Goal: Transaction & Acquisition: Purchase product/service

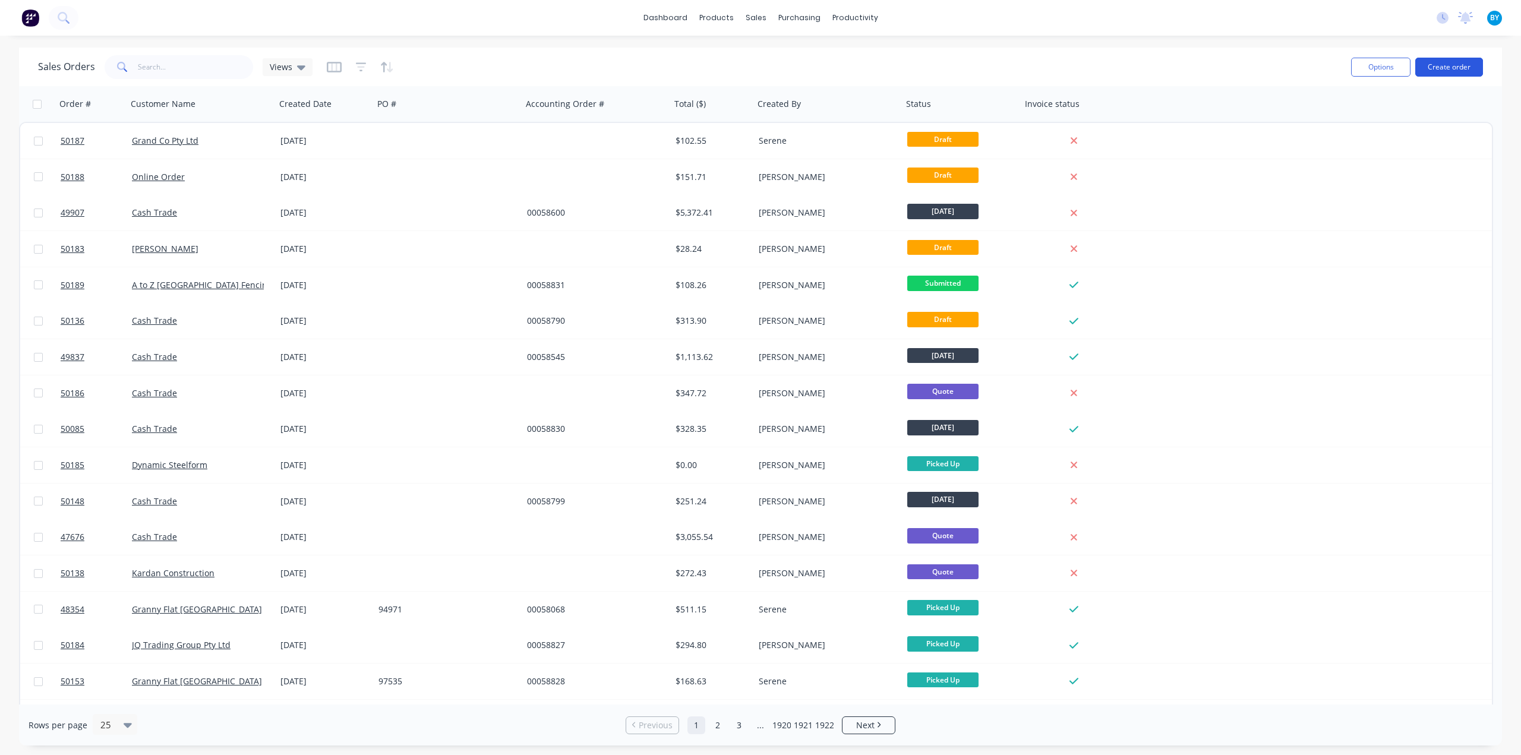
click at [1465, 64] on button "Create order" at bounding box center [1450, 67] width 68 height 19
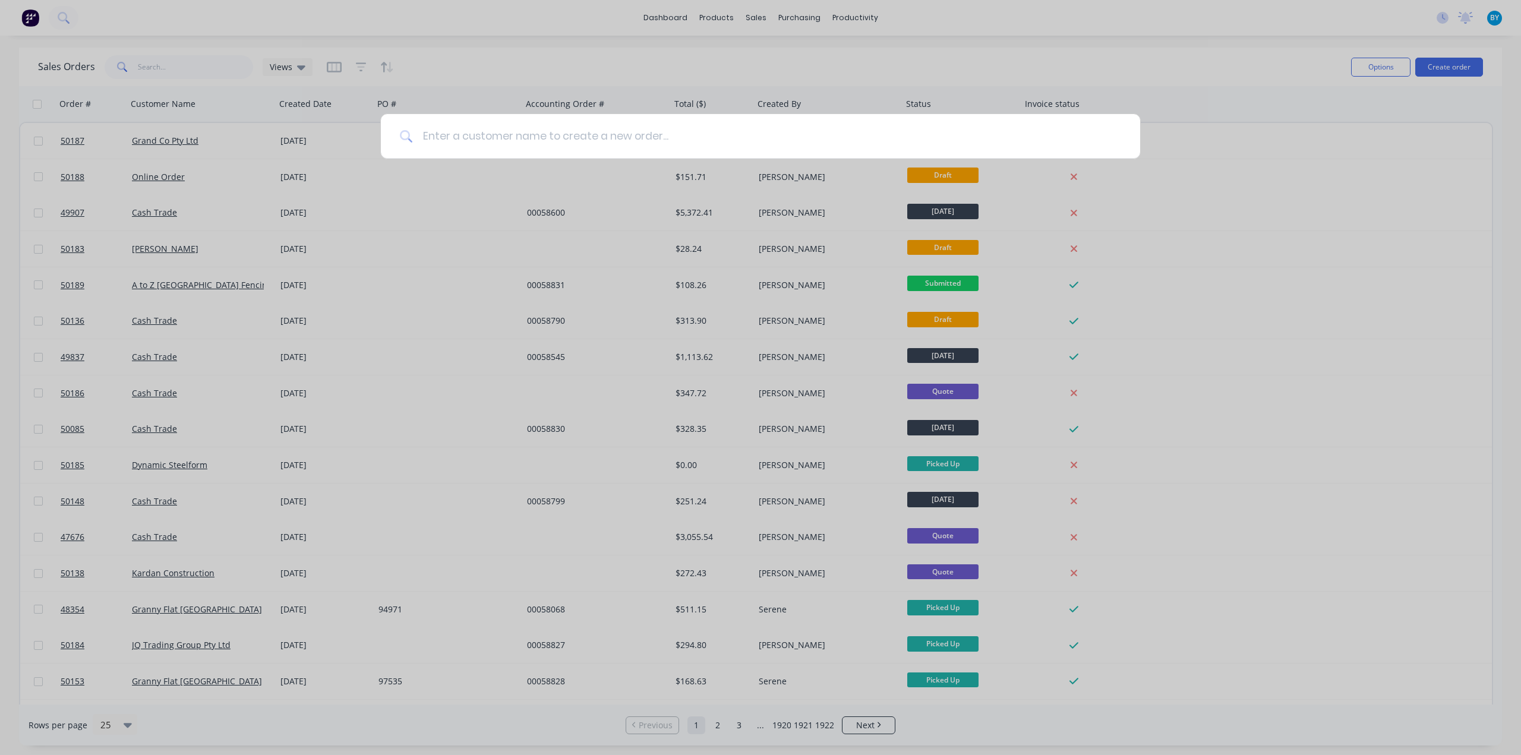
click at [622, 138] on input at bounding box center [767, 136] width 708 height 45
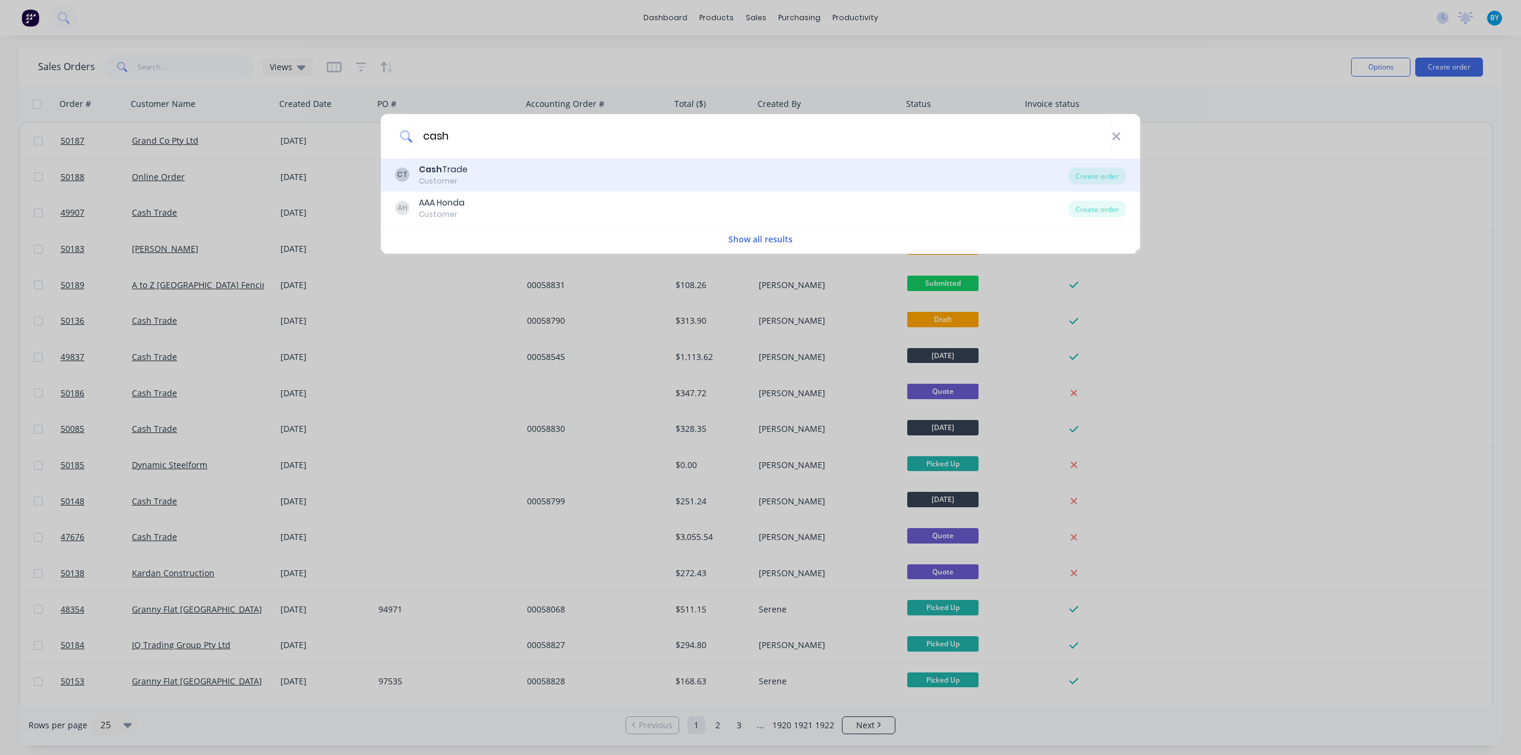
type input "cash"
click at [503, 169] on div "CT Cash Trade Customer" at bounding box center [731, 174] width 673 height 23
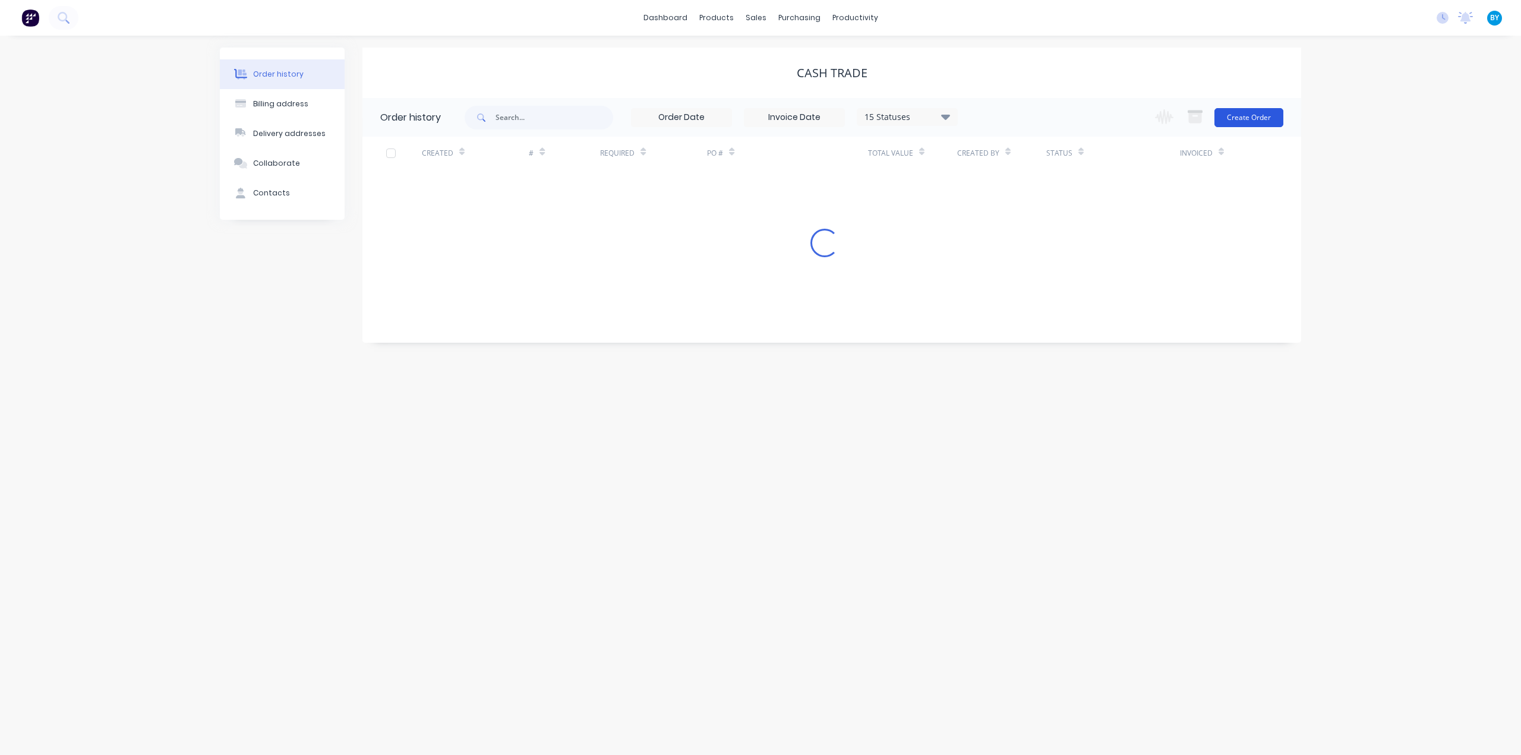
click at [1238, 117] on button "Create Order" at bounding box center [1249, 117] width 69 height 19
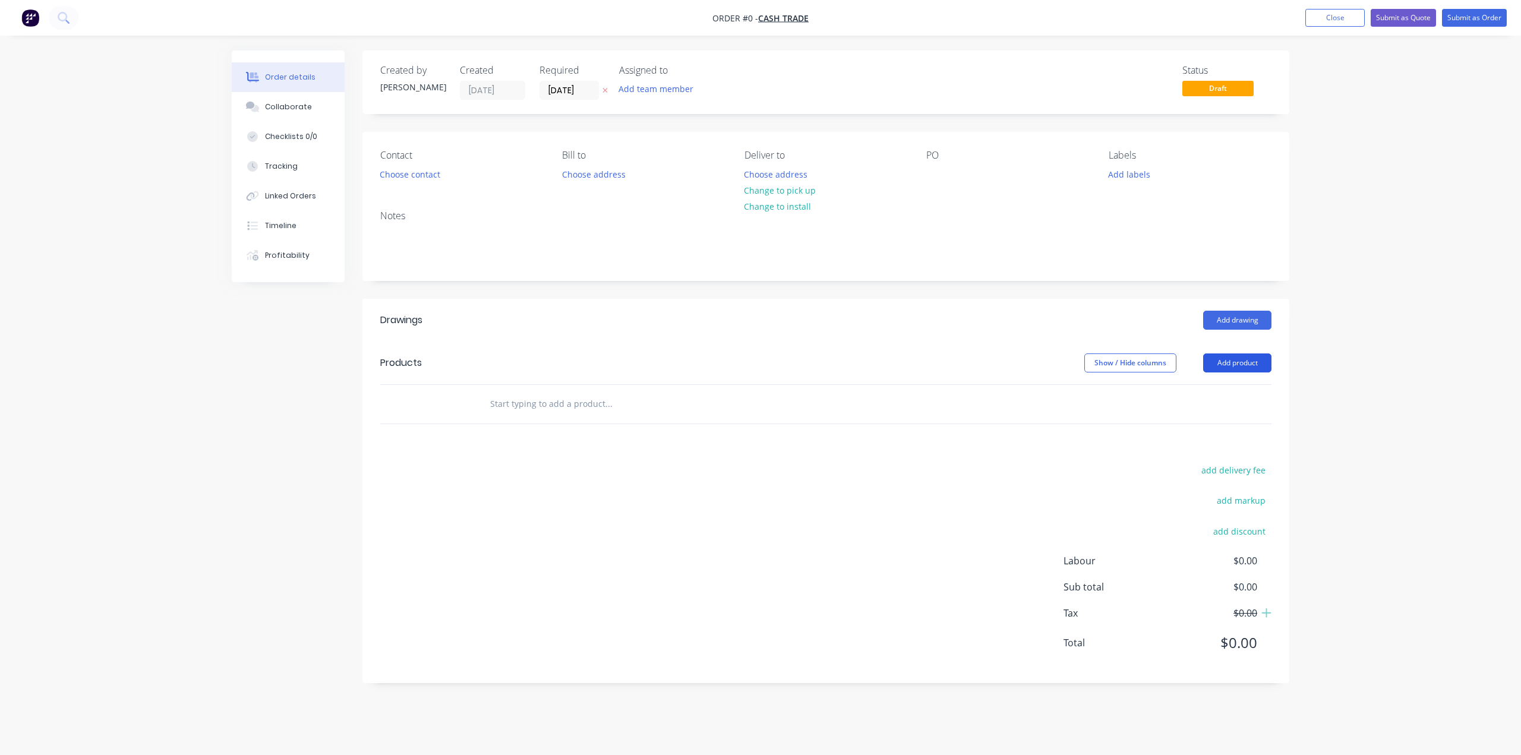
click at [1220, 366] on button "Add product" at bounding box center [1238, 363] width 68 height 19
click at [1221, 389] on div "Product catalogue" at bounding box center [1216, 393] width 92 height 17
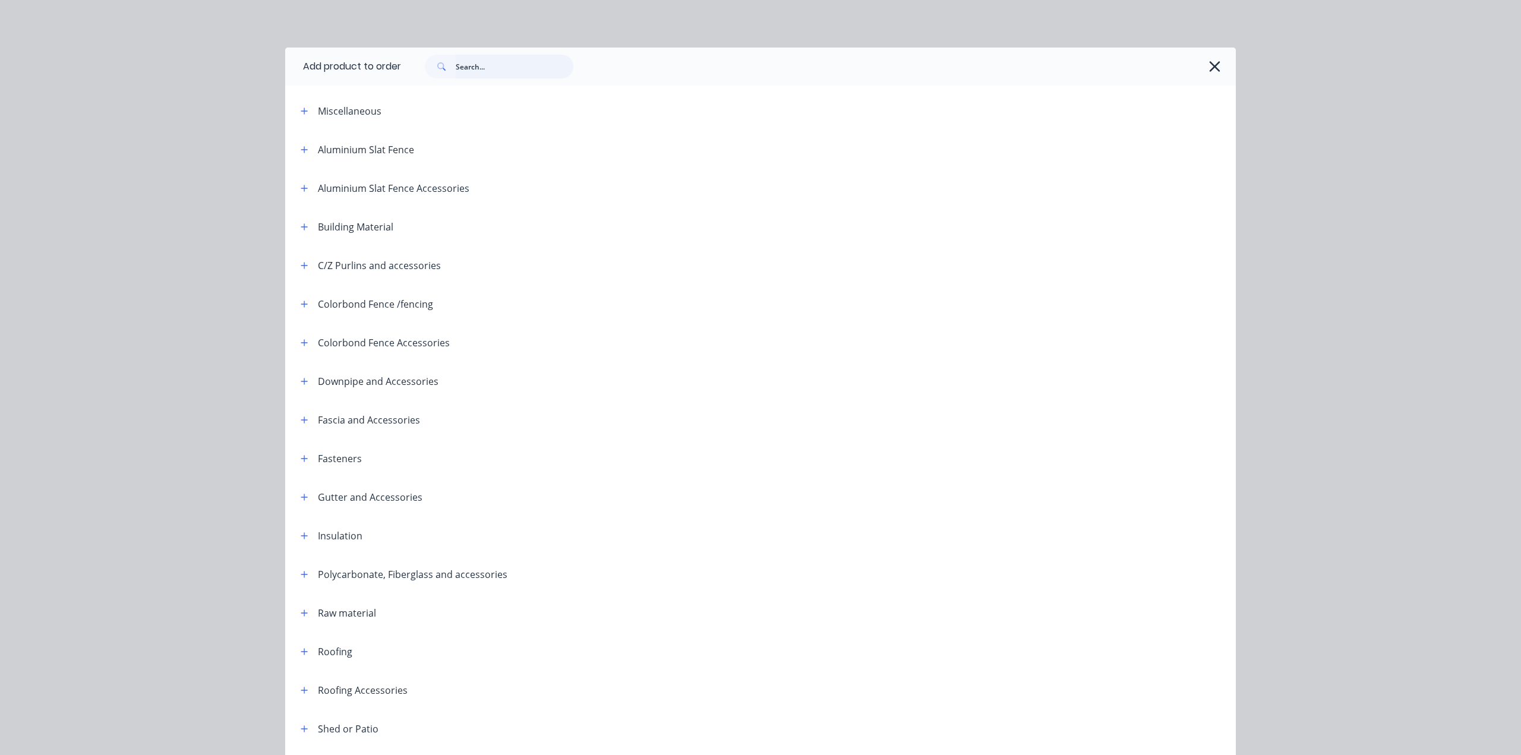
click at [502, 60] on input "text" at bounding box center [515, 67] width 118 height 24
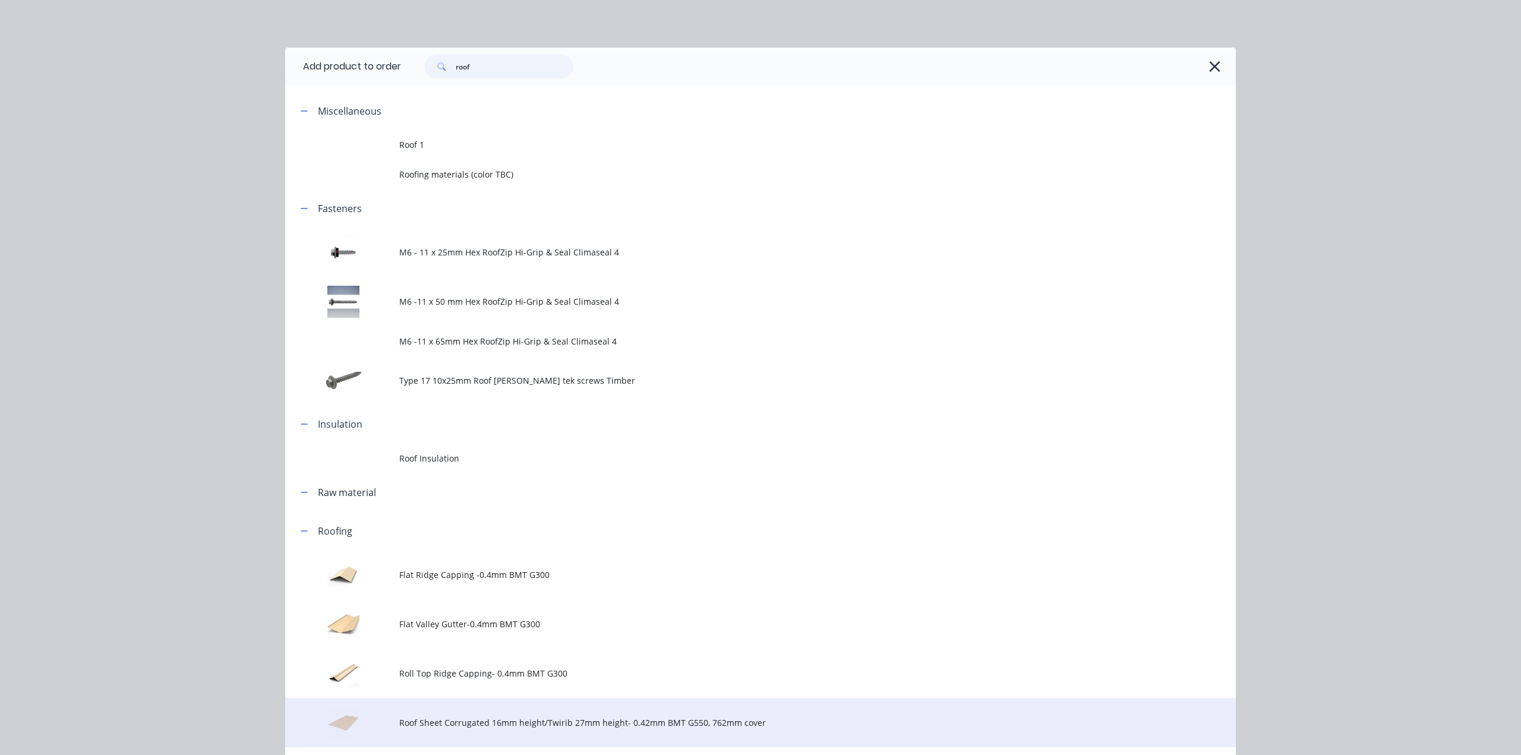
type input "roof"
click at [499, 720] on span "Roof Sheet Corrugated 16mm height/Twirib 27mm height- 0.42mm BMT G550, 762mm co…" at bounding box center [733, 723] width 669 height 12
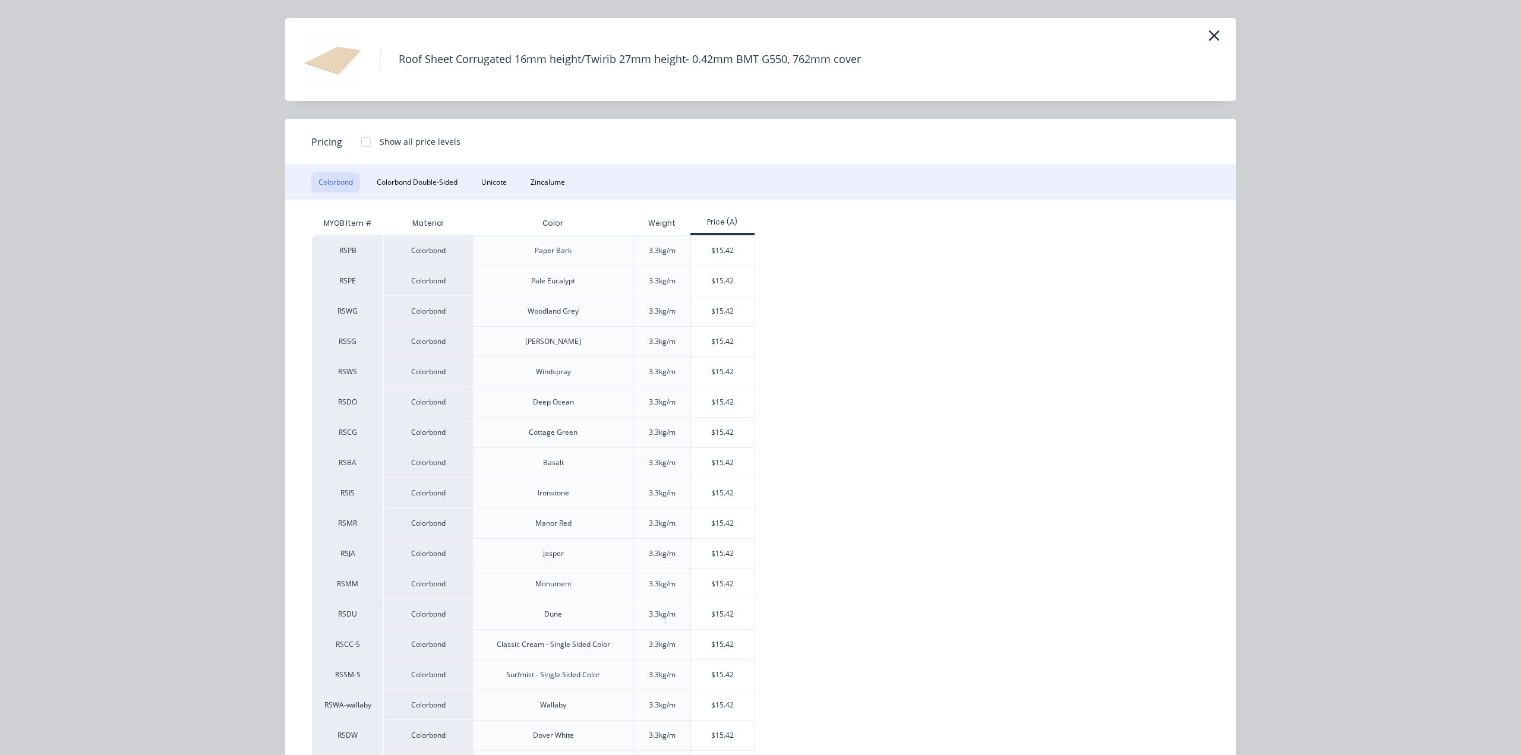
scroll to position [119, 0]
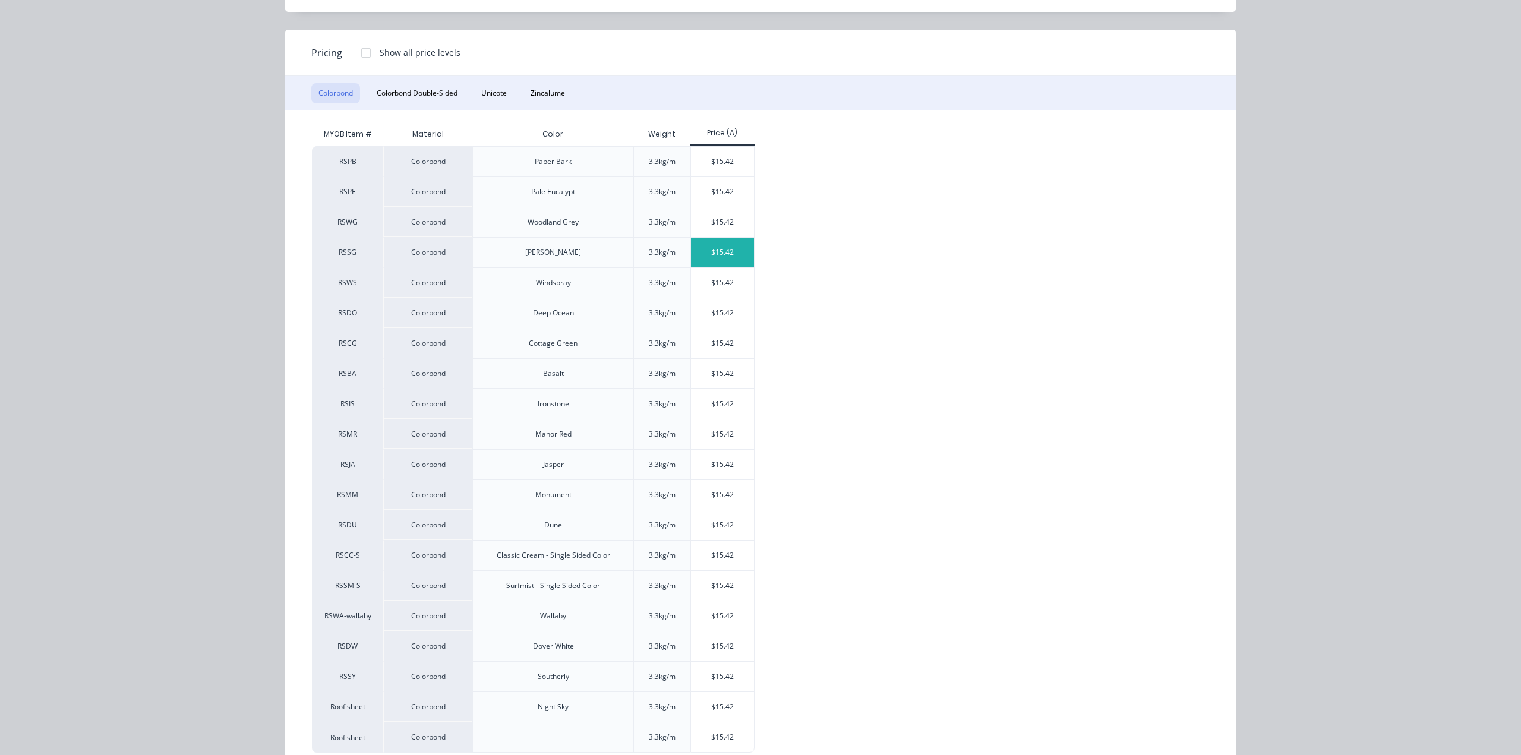
click at [731, 259] on div "$15.42" at bounding box center [723, 253] width 64 height 30
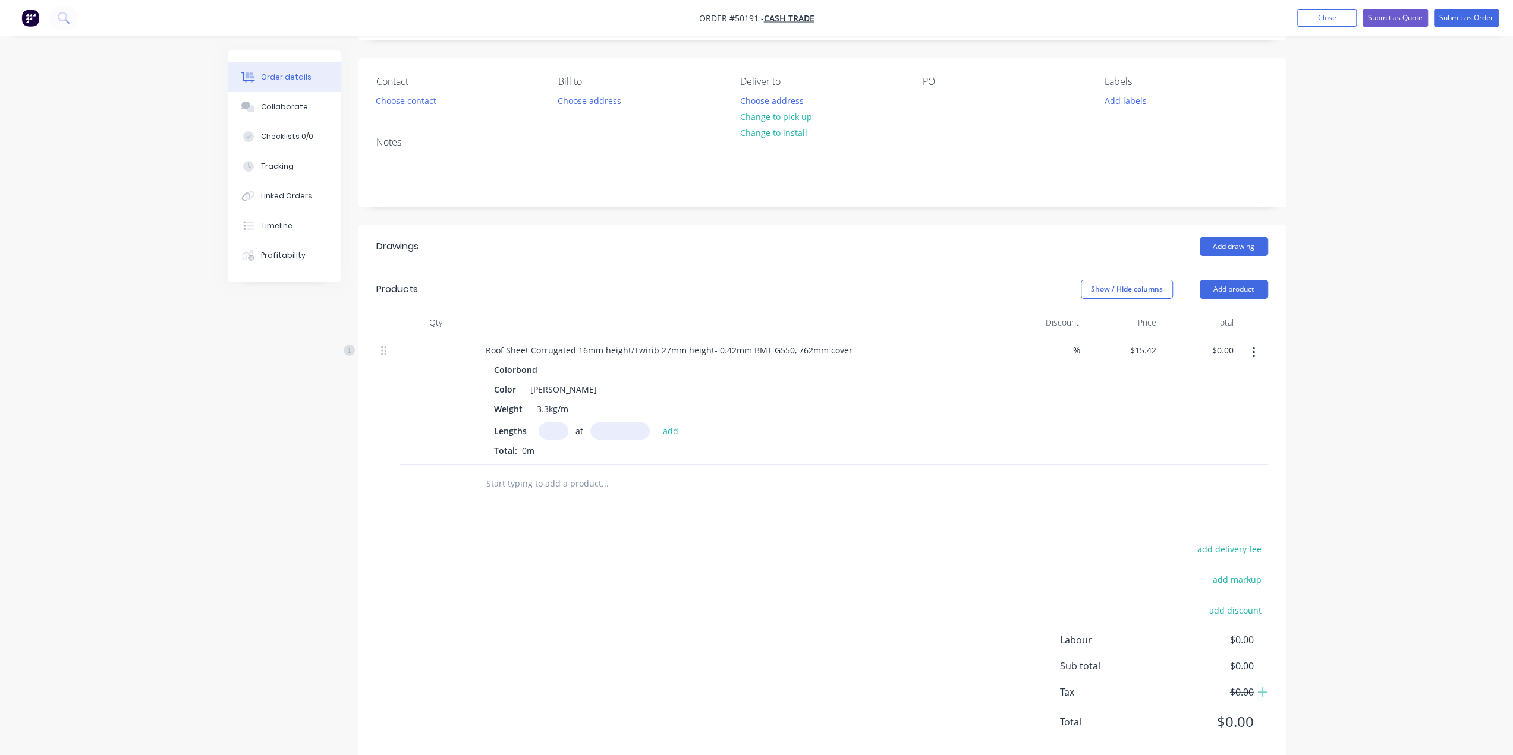
scroll to position [97, 0]
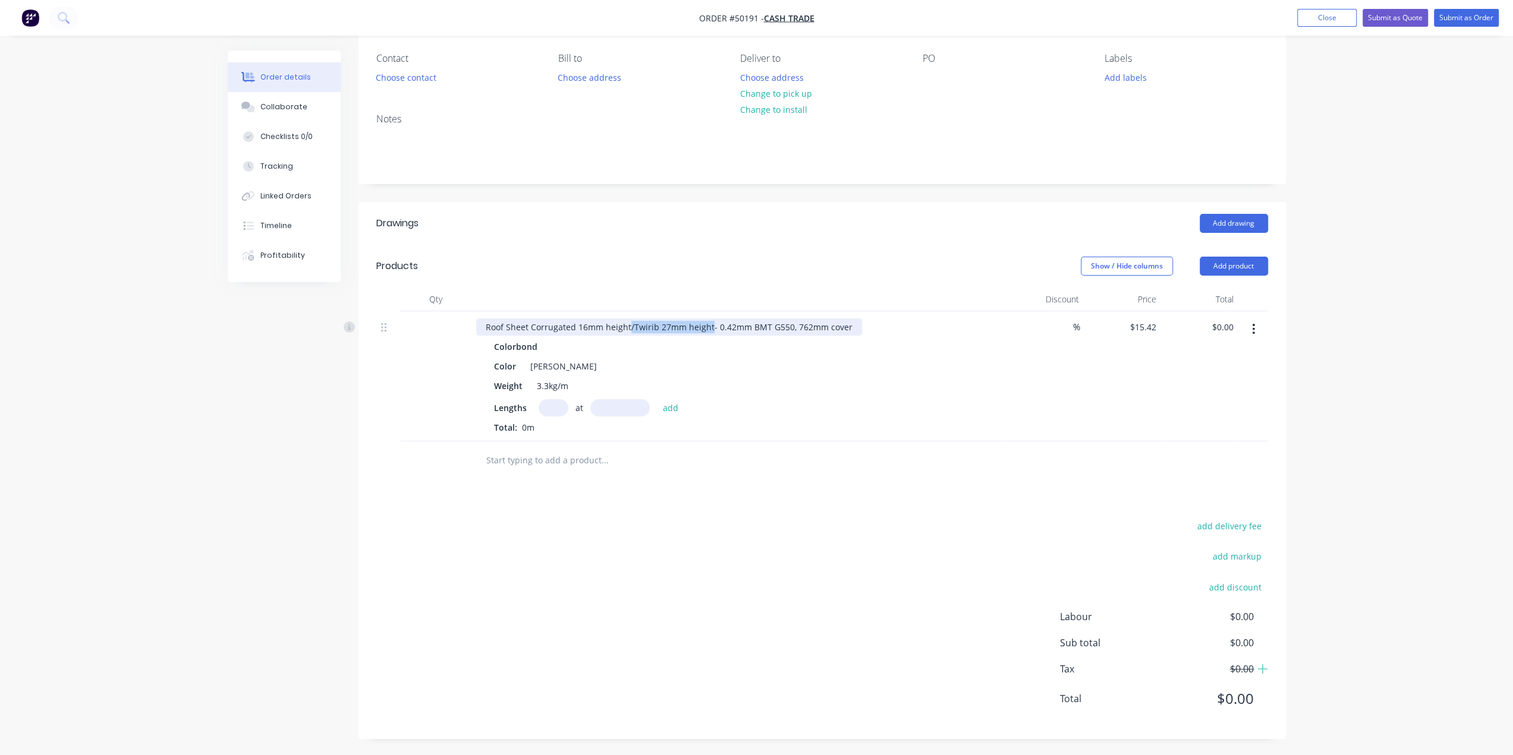
drag, startPoint x: 628, startPoint y: 325, endPoint x: 707, endPoint y: 322, distance: 79.1
click at [707, 322] on div "Roof Sheet Corrugated 16mm height/Twirib 27mm height- 0.42mm BMT G550, 762mm co…" at bounding box center [669, 327] width 386 height 17
click at [554, 409] on input "text" at bounding box center [553, 407] width 30 height 17
type input "2"
click at [925, 497] on div "Drawings Add drawing Products Show / Hide columns Add product Qty Discount Pric…" at bounding box center [821, 470] width 927 height 537
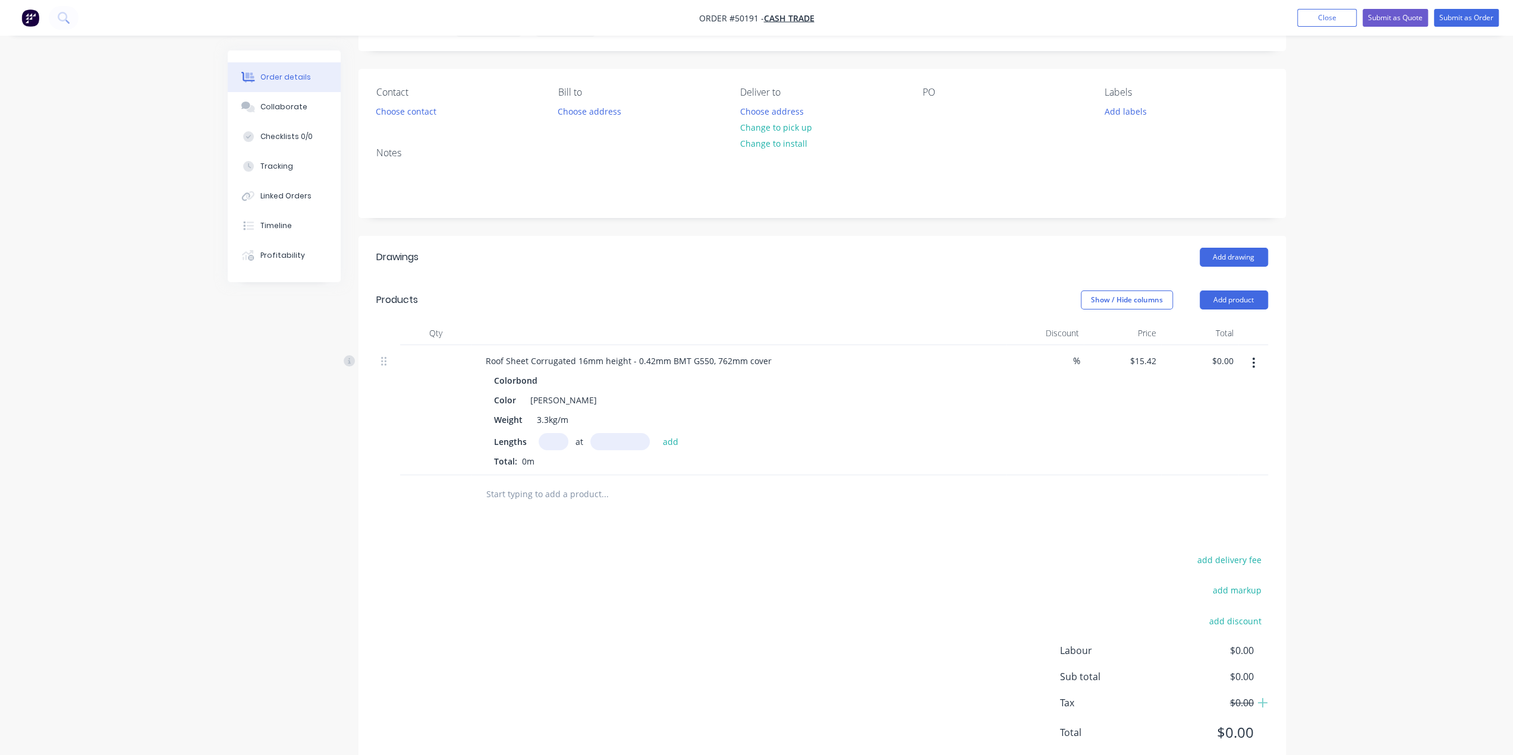
scroll to position [0, 0]
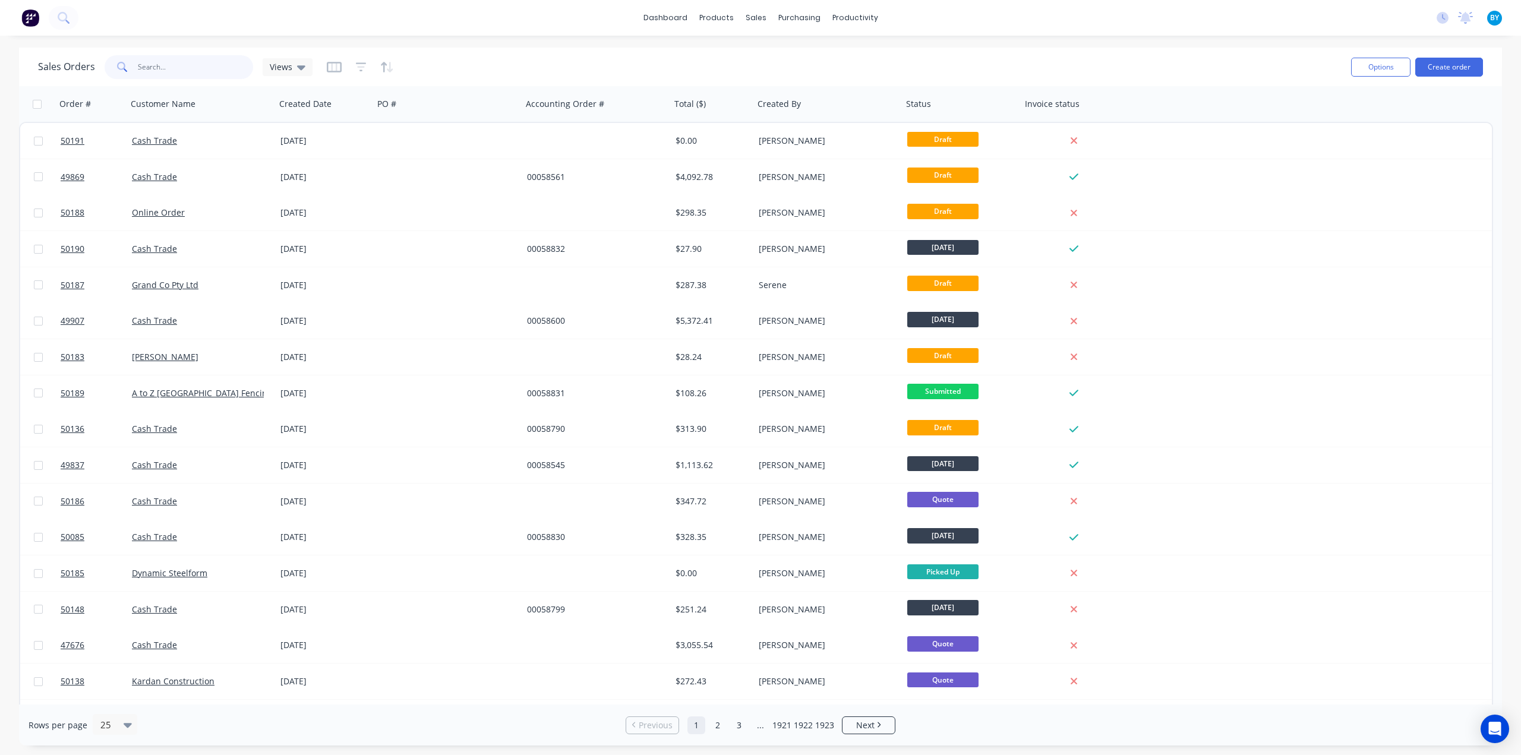
click at [165, 64] on input "text" at bounding box center [196, 67] width 116 height 24
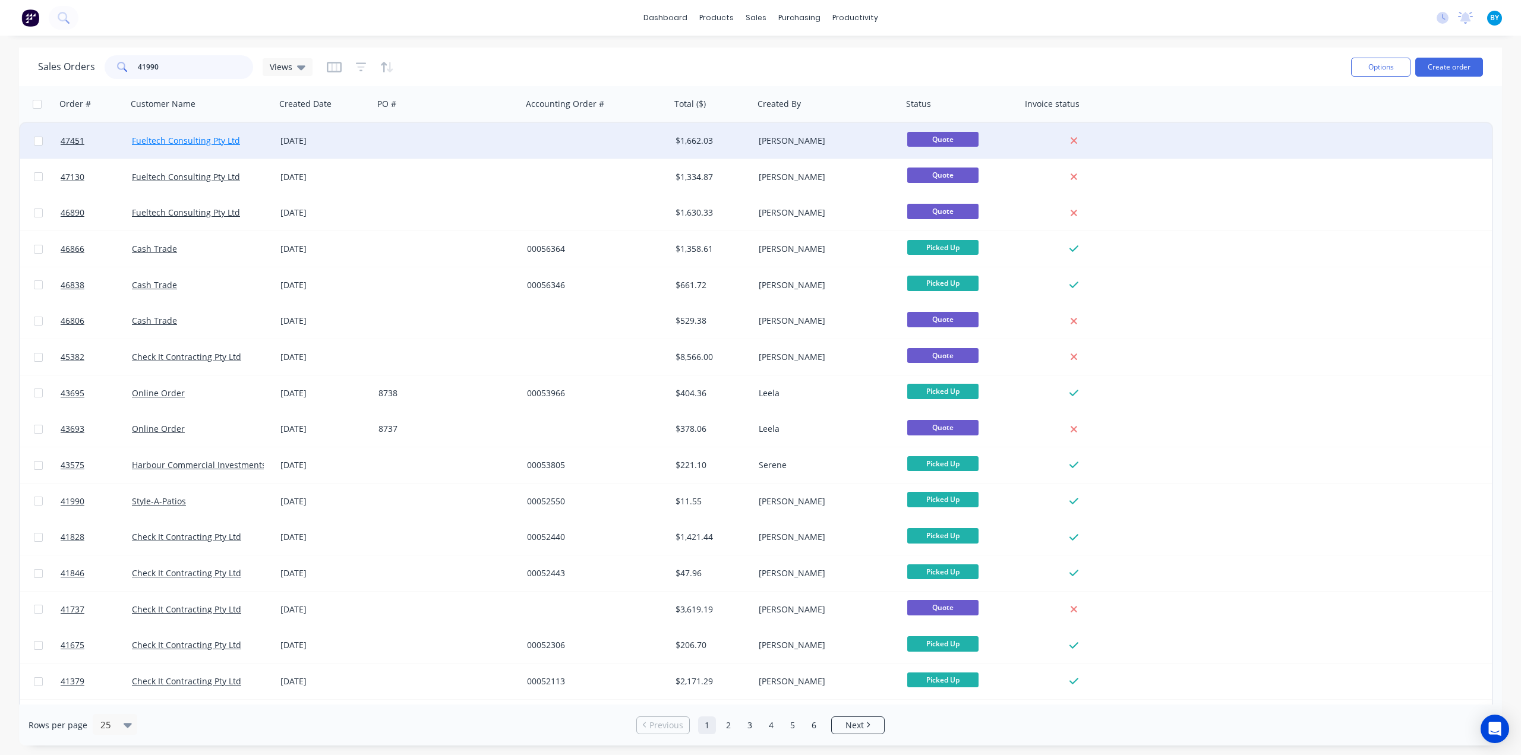
type input "41990"
click at [178, 142] on link "Fueltech Consulting Pty Ltd" at bounding box center [186, 140] width 108 height 11
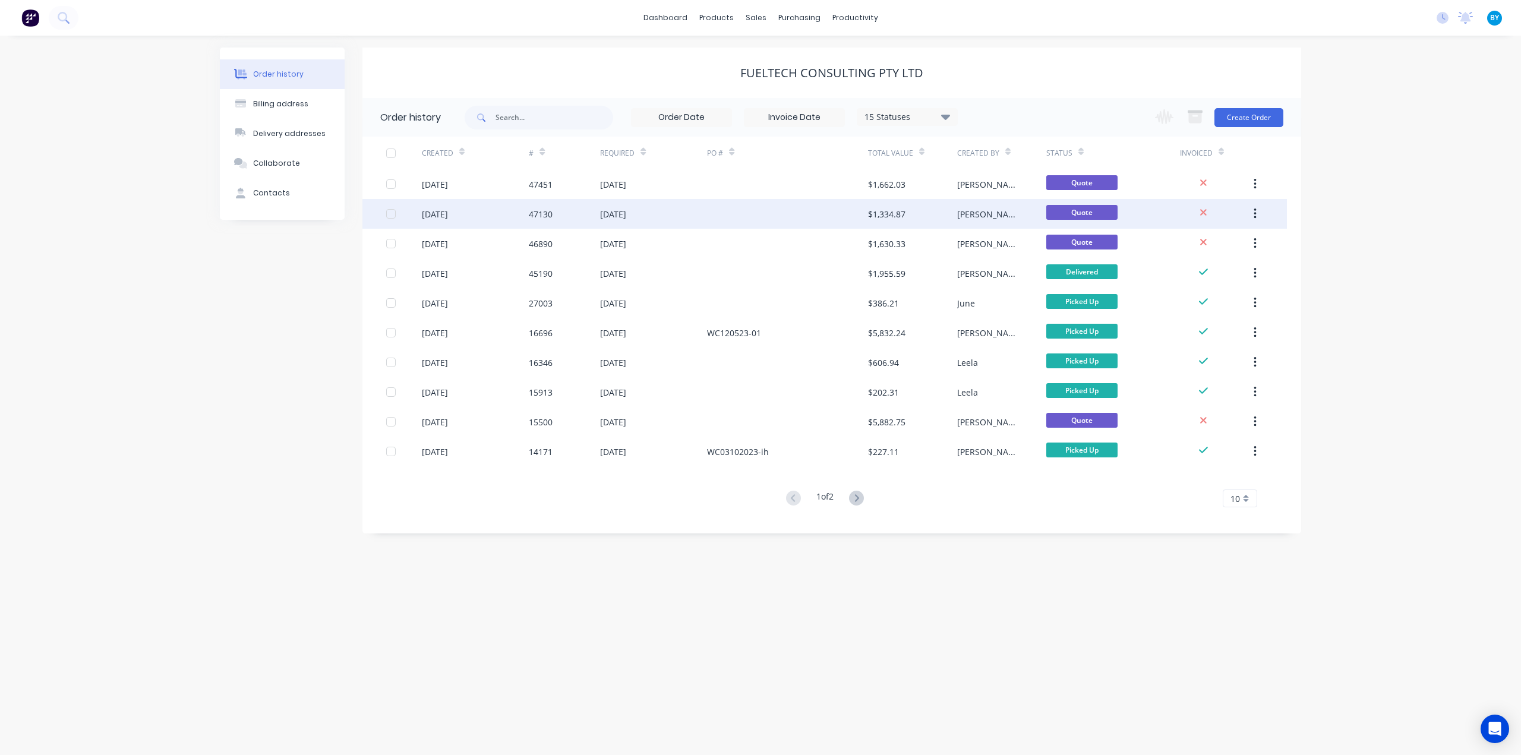
click at [730, 200] on div at bounding box center [787, 214] width 160 height 30
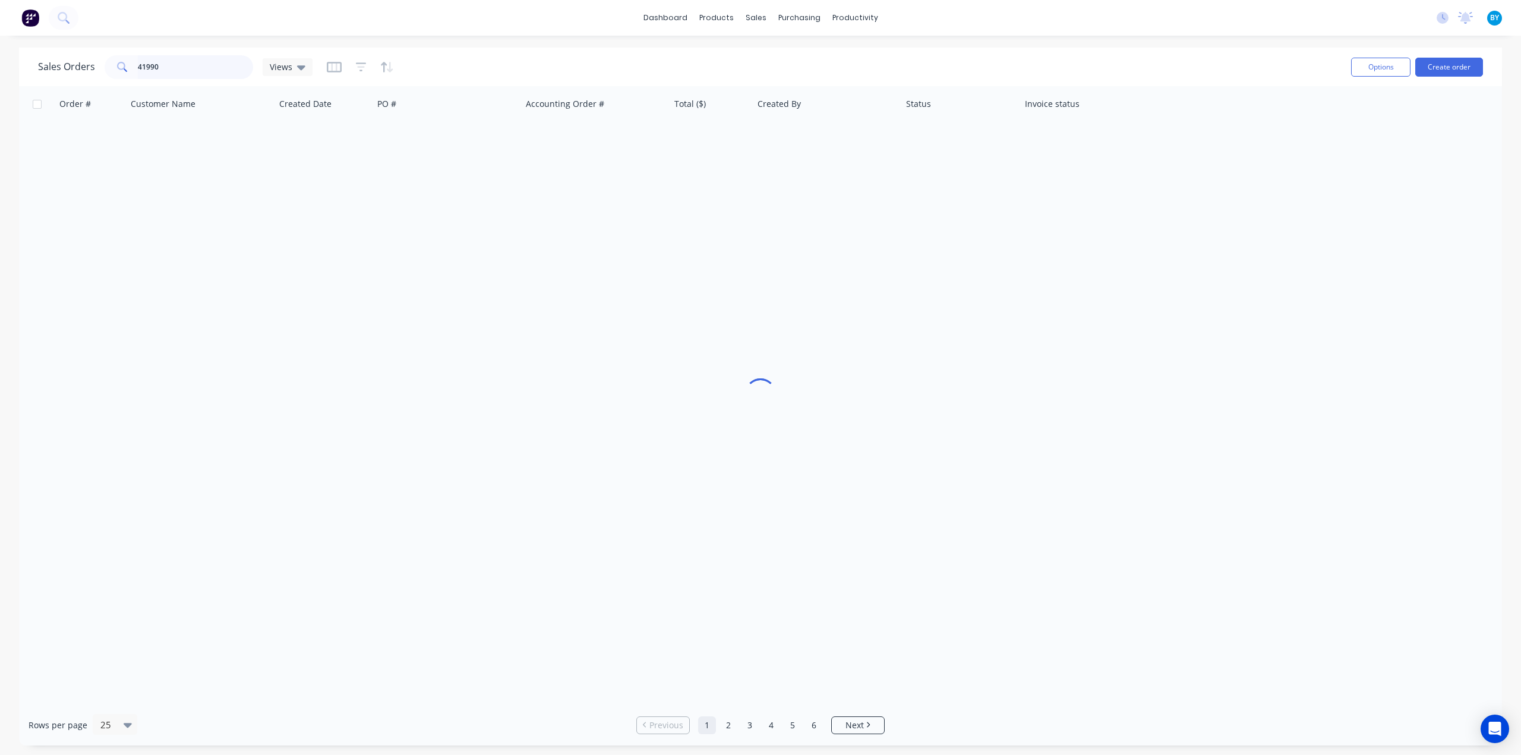
click at [214, 67] on input "41990" at bounding box center [196, 67] width 116 height 24
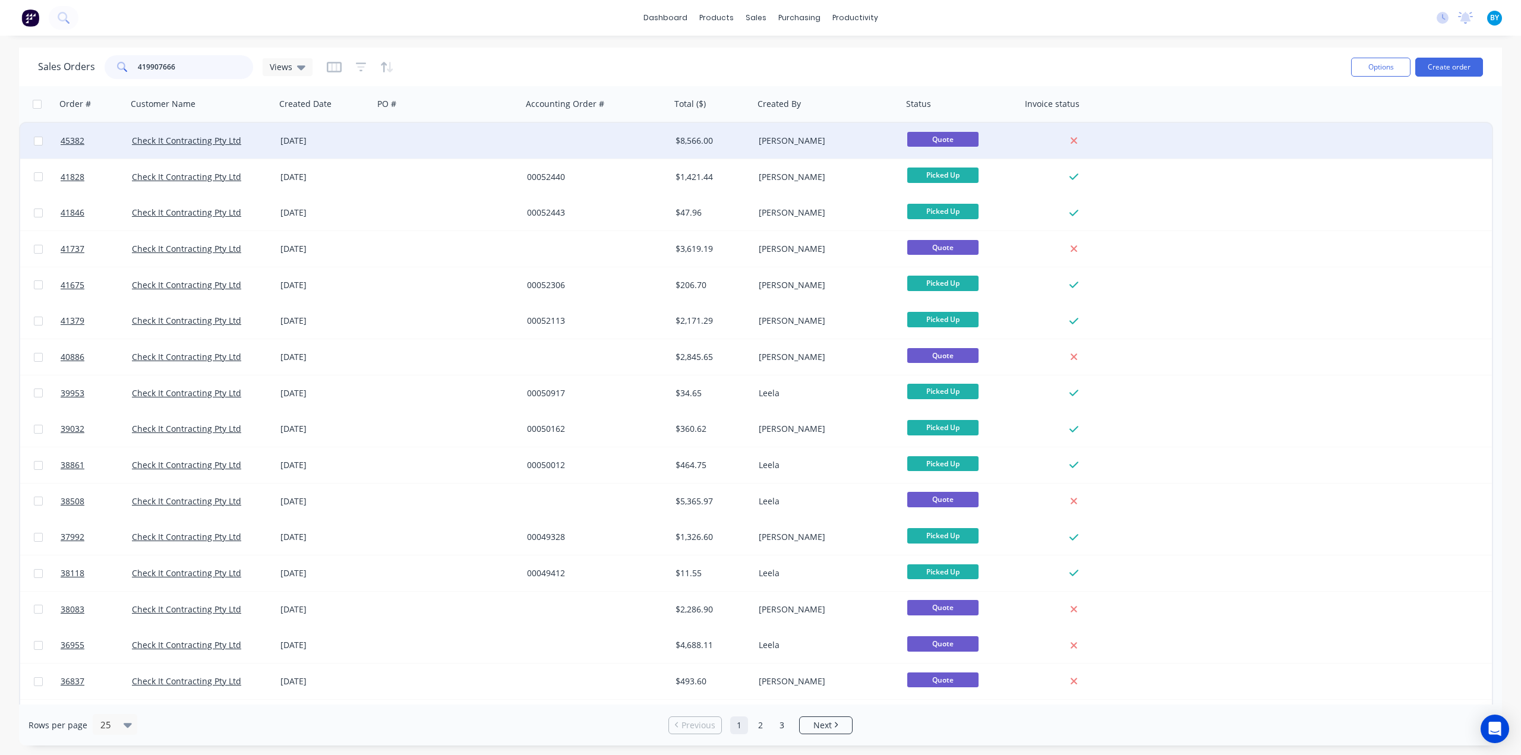
type input "419907666"
click at [386, 153] on div at bounding box center [448, 141] width 149 height 36
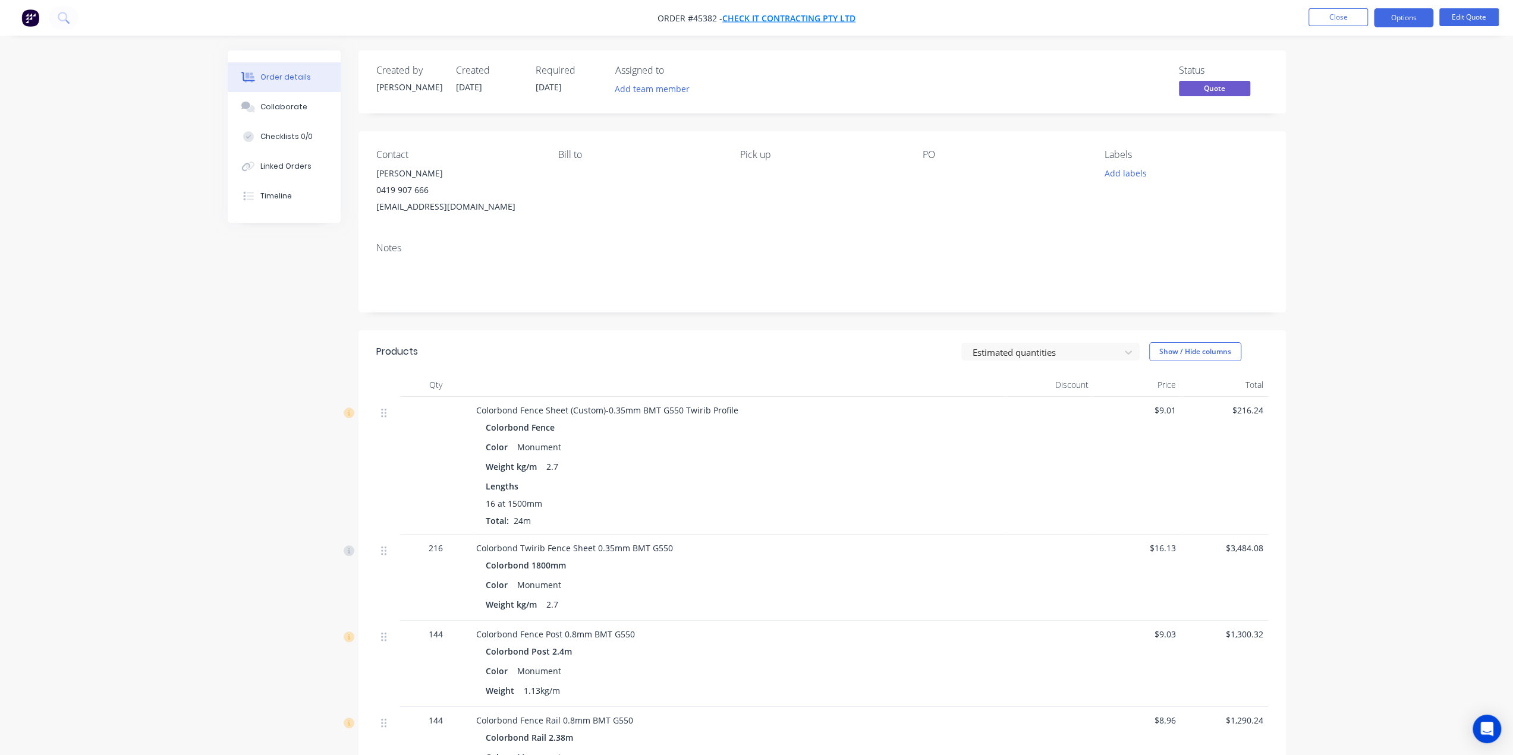
click at [787, 14] on span "Check It Contracting Pty Ltd" at bounding box center [788, 17] width 133 height 11
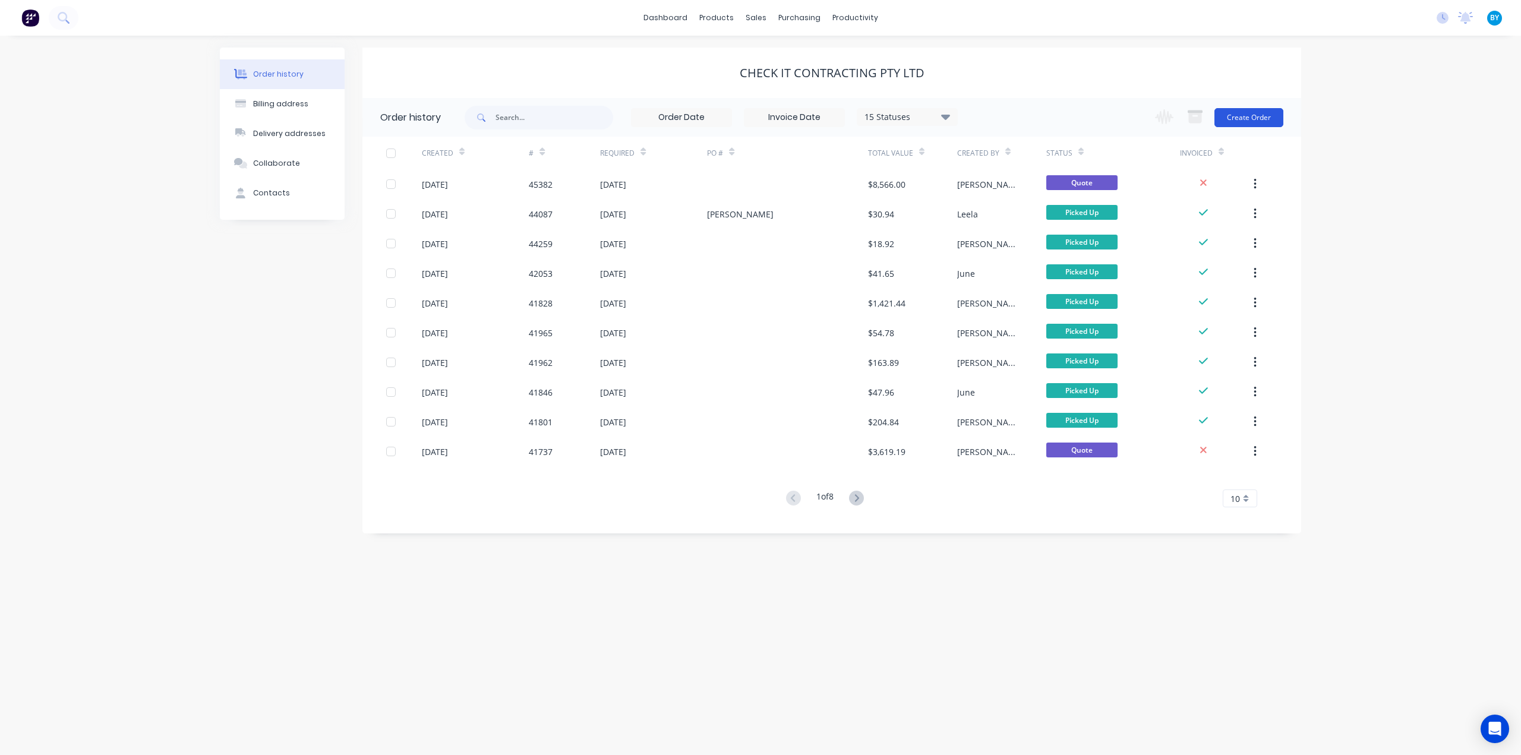
click at [1250, 116] on button "Create Order" at bounding box center [1249, 117] width 69 height 19
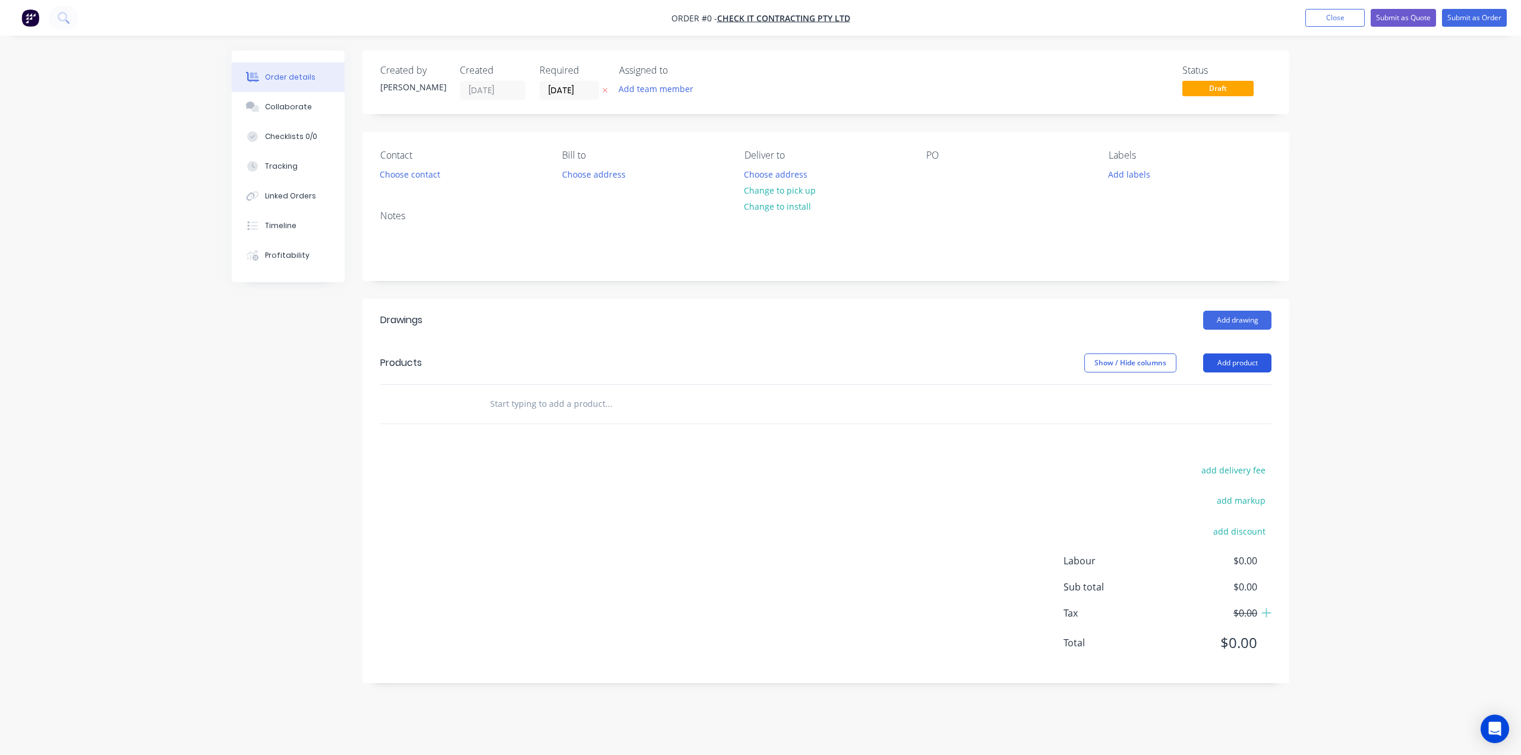
click at [1241, 357] on button "Add product" at bounding box center [1238, 363] width 68 height 19
click at [1241, 388] on div "Product catalogue" at bounding box center [1216, 393] width 92 height 17
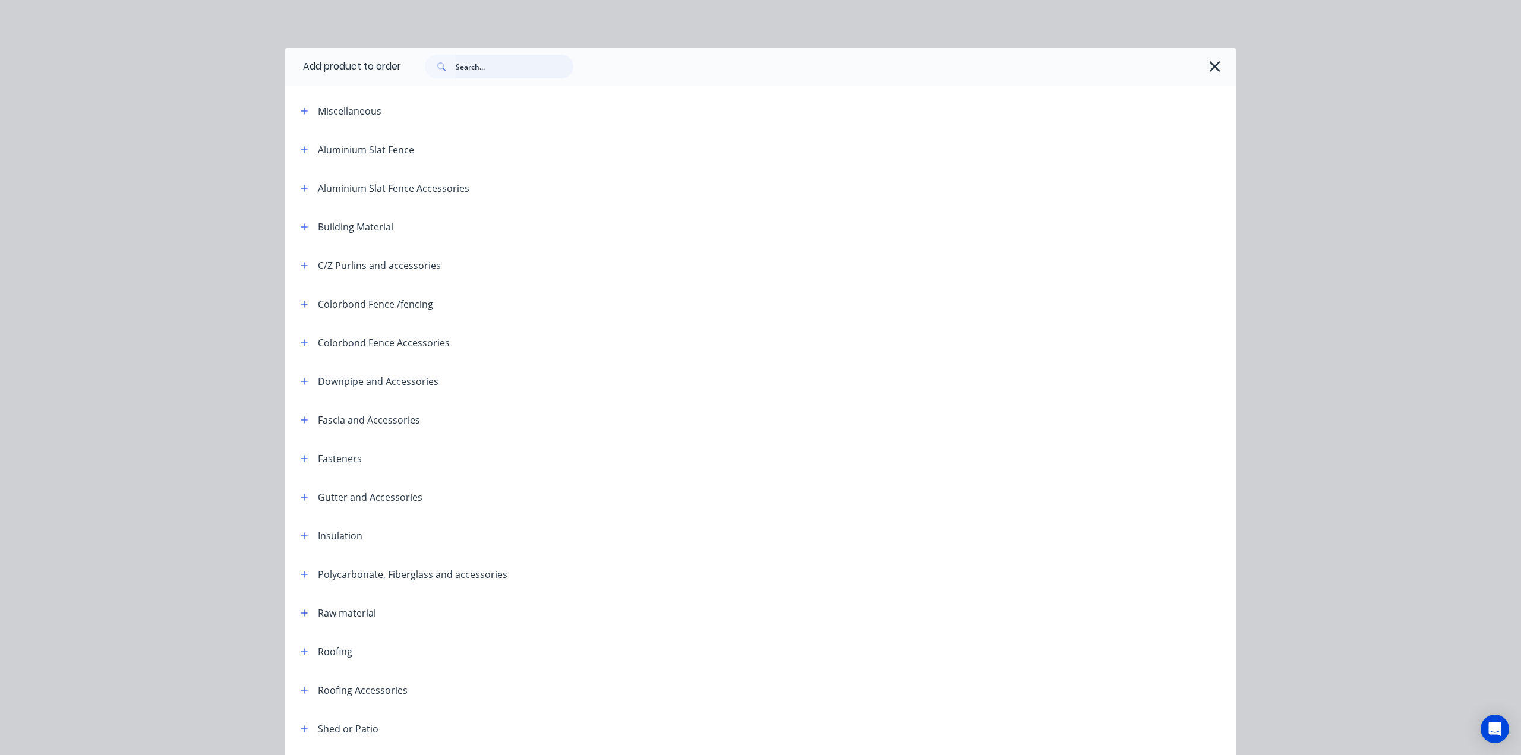
click at [467, 72] on input "text" at bounding box center [515, 67] width 118 height 24
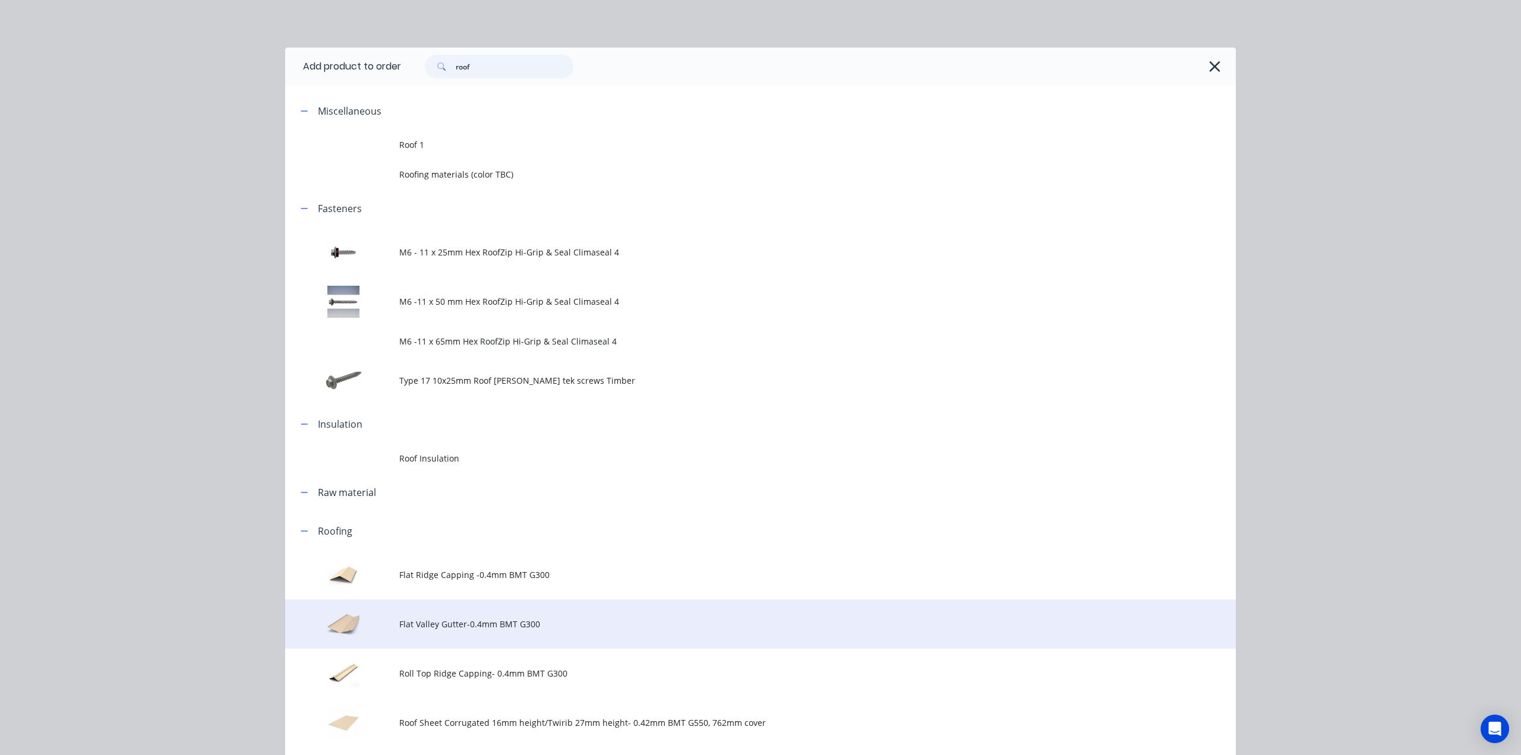
scroll to position [218, 0]
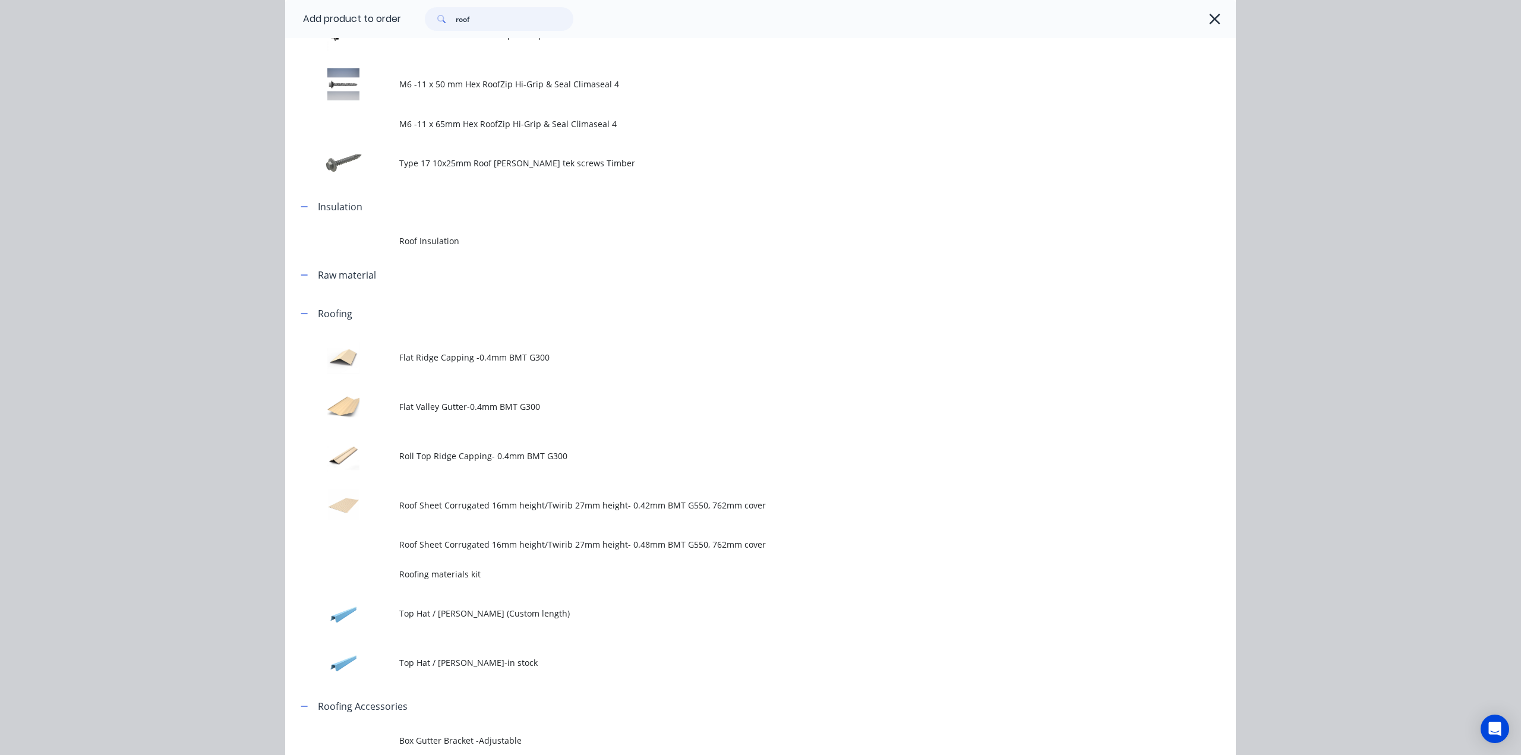
type input "roof"
click at [473, 500] on span "Roof Sheet Corrugated 16mm height/Twirib 27mm height- 0.42mm BMT G550, 762mm co…" at bounding box center [733, 505] width 669 height 12
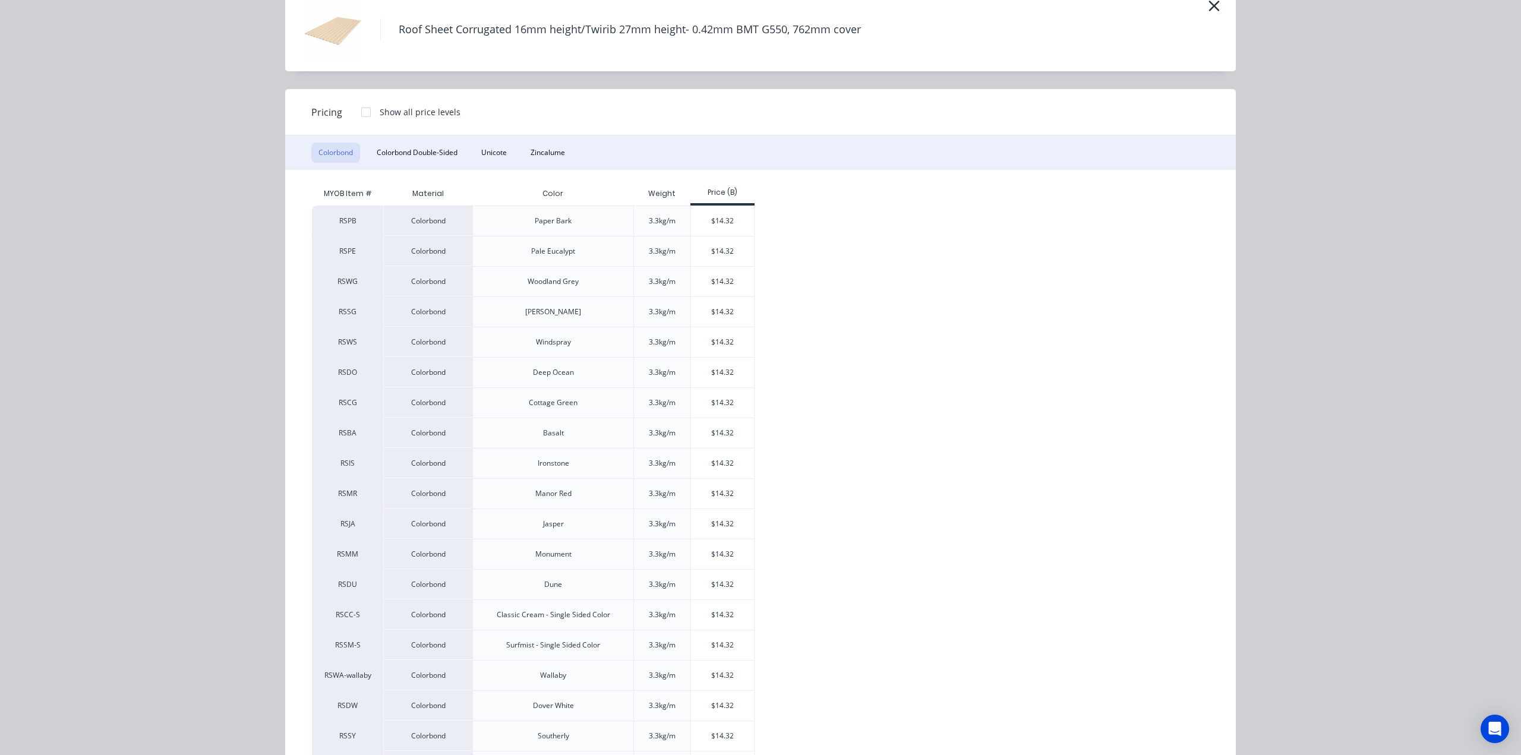
scroll to position [146, 0]
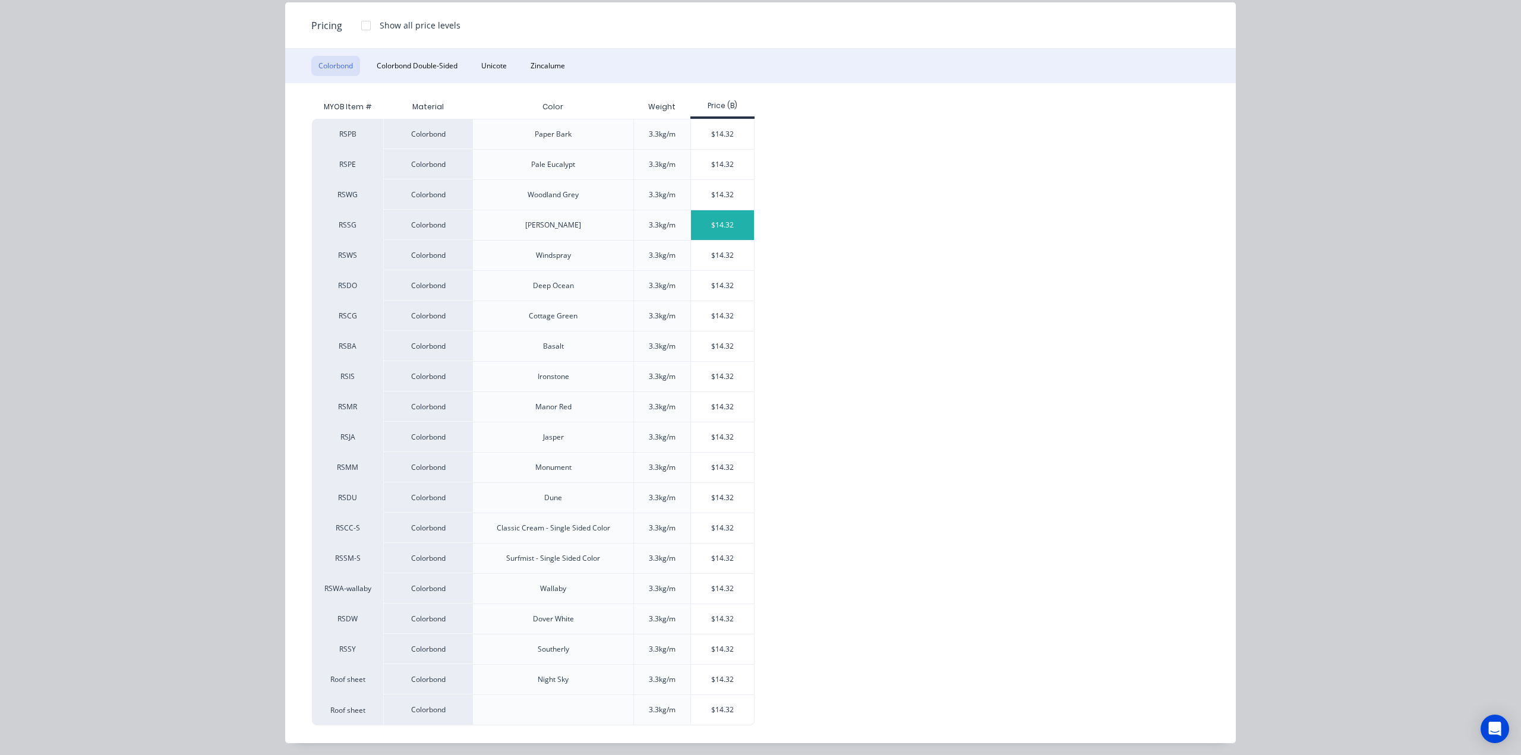
click at [722, 226] on div "$14.32" at bounding box center [723, 225] width 64 height 30
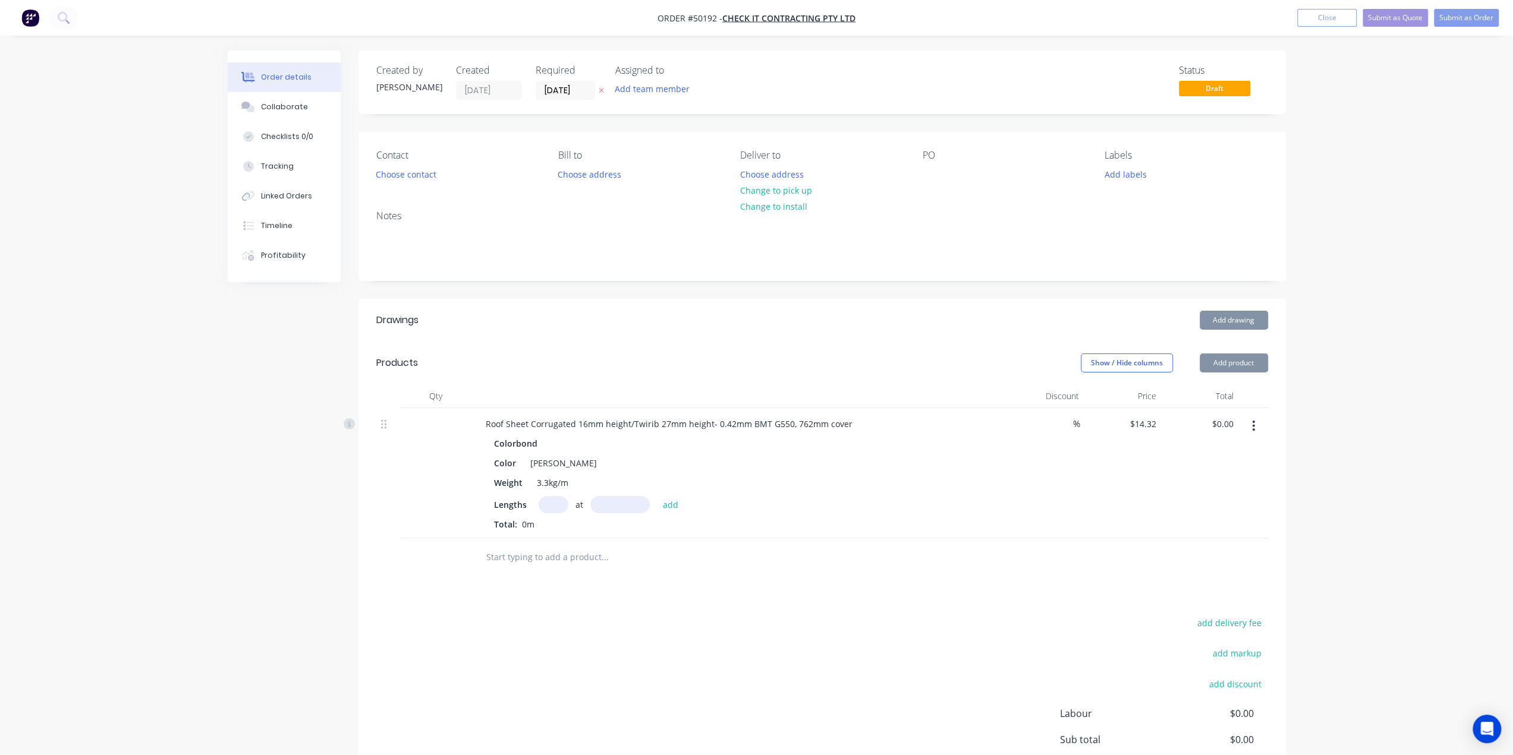
click at [1347, 440] on div "Order details Collaborate Checklists 0/0 Tracking Linked Orders Timeline Profit…" at bounding box center [756, 427] width 1513 height 854
click at [807, 506] on div "Lengths at add" at bounding box center [739, 504] width 490 height 17
drag, startPoint x: 1367, startPoint y: 625, endPoint x: 1356, endPoint y: 558, distance: 68.0
click at [1367, 626] on div "Order details Collaborate Checklists 0/0 Tracking Linked Orders Timeline Profit…" at bounding box center [756, 427] width 1513 height 854
